Goal: Information Seeking & Learning: Learn about a topic

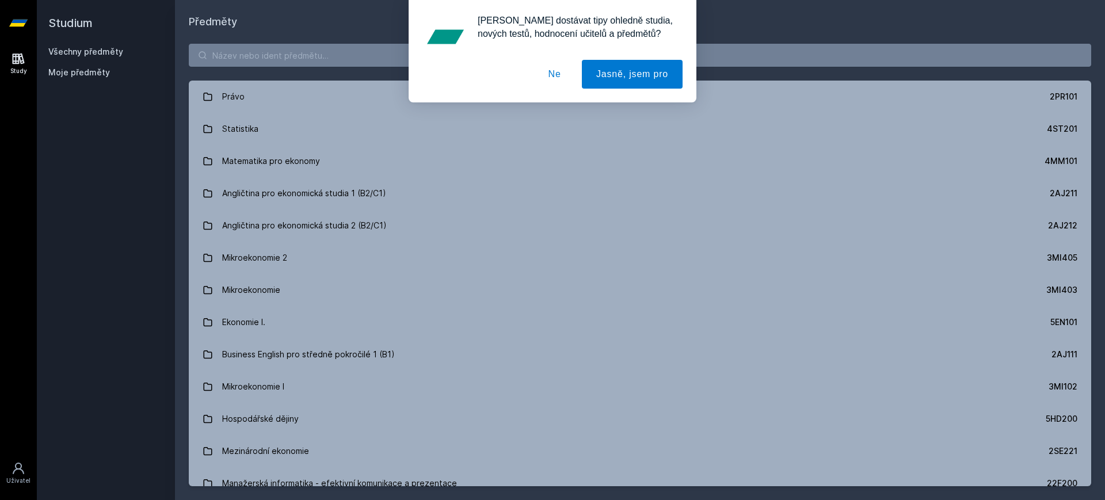
click at [556, 71] on button "Ne" at bounding box center [554, 74] width 41 height 29
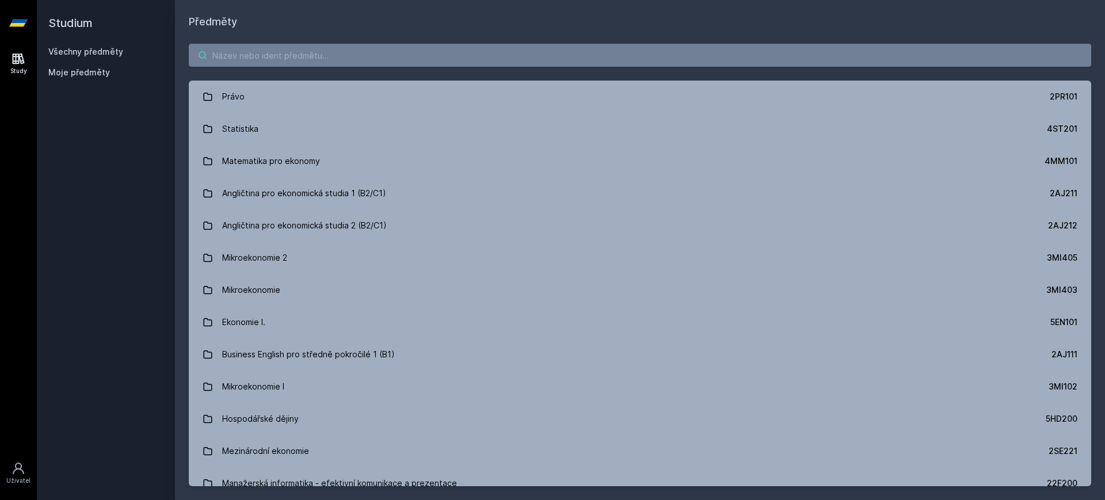
click at [425, 52] on input "search" at bounding box center [640, 55] width 903 height 23
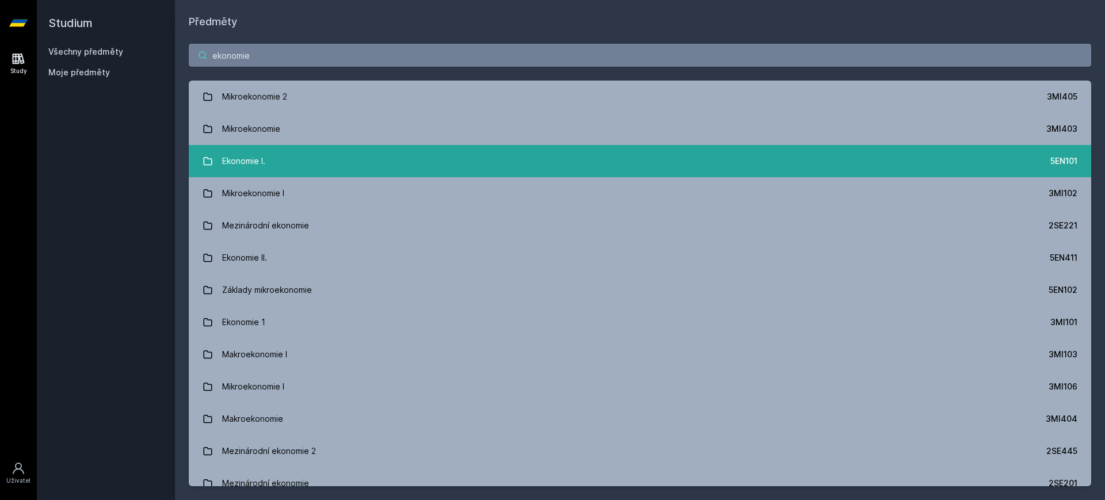
drag, startPoint x: 425, startPoint y: 52, endPoint x: 300, endPoint y: 166, distance: 168.7
click at [300, 166] on div "ekonomie Mikroekonomie 2 3MI405 Mikroekonomie 3MI403 Ekonomie I. 5EN101 Mikroek…" at bounding box center [640, 265] width 930 height 470
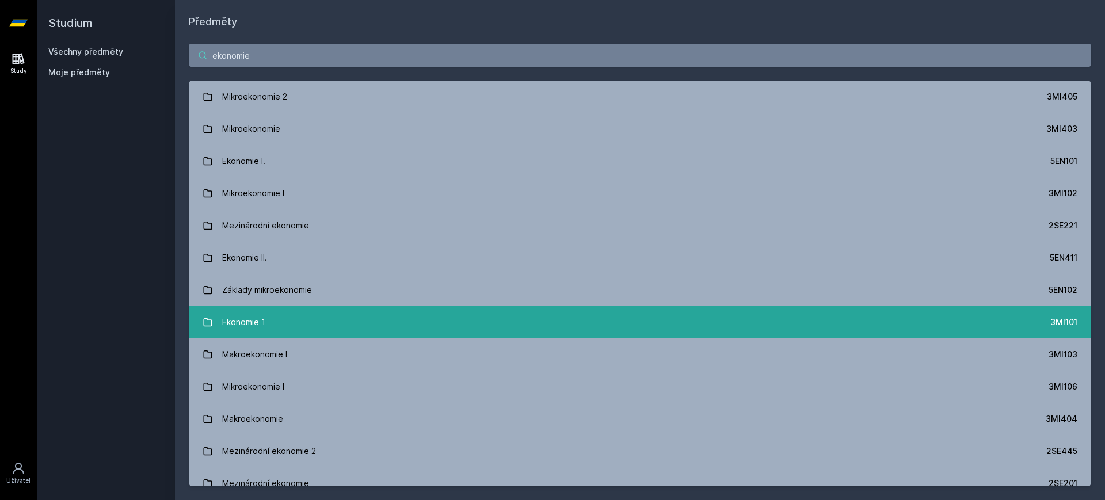
type input "ekonomie"
click at [303, 329] on link "Ekonomie 1 3MI101" at bounding box center [640, 322] width 903 height 32
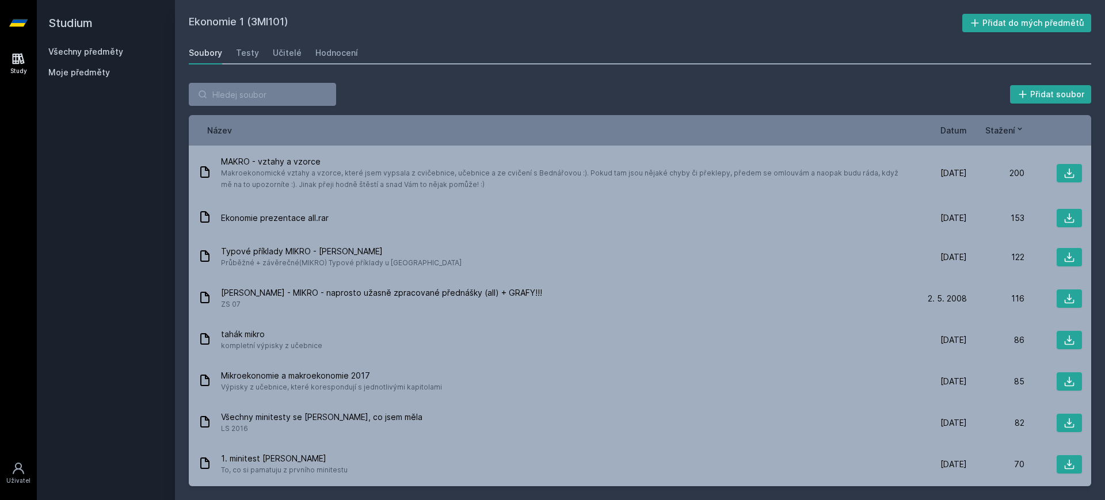
scroll to position [328, 0]
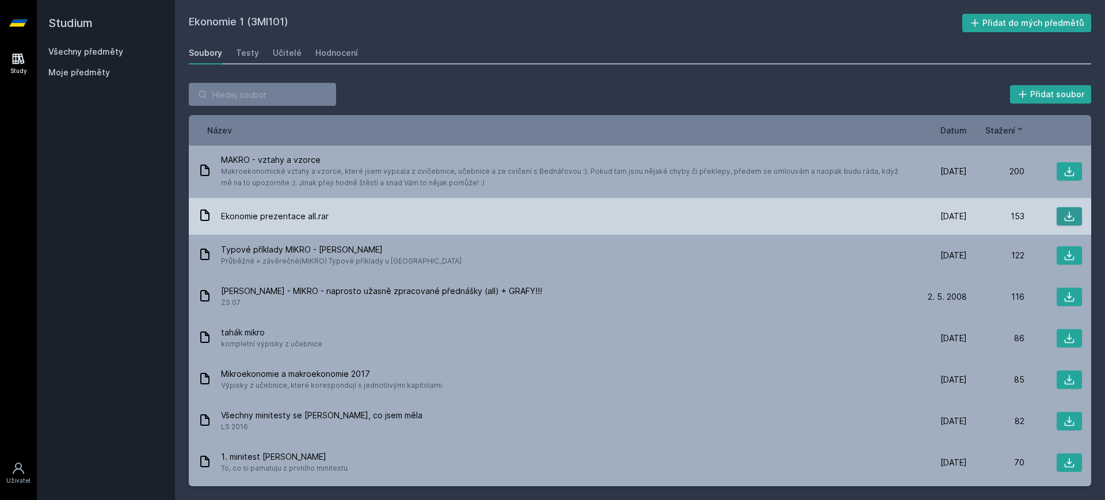
click at [1069, 217] on button at bounding box center [1069, 216] width 25 height 18
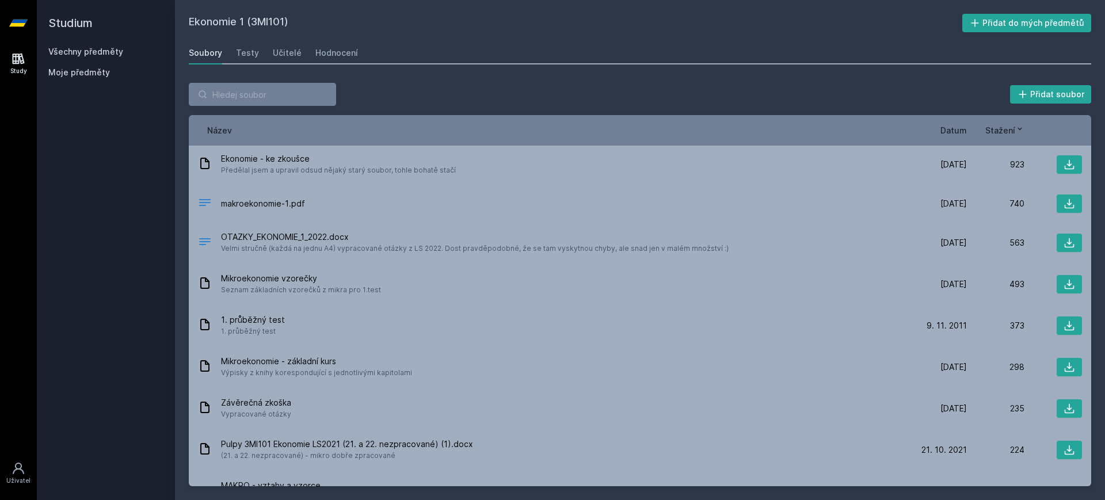
scroll to position [0, 0]
click at [960, 133] on span "Datum" at bounding box center [954, 130] width 26 height 12
